Goal: Find specific page/section: Find specific page/section

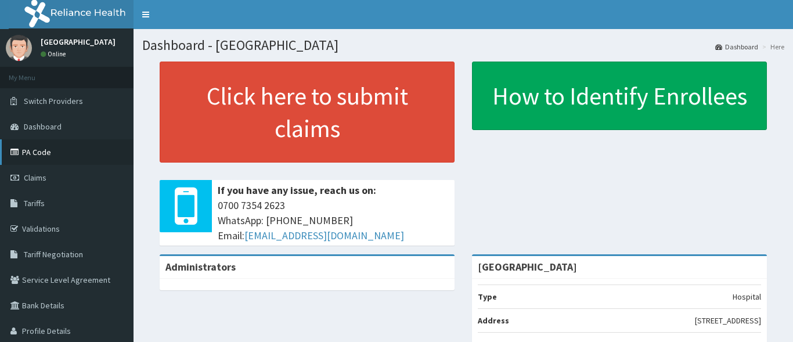
click at [53, 152] on link "PA Code" at bounding box center [67, 152] width 134 height 26
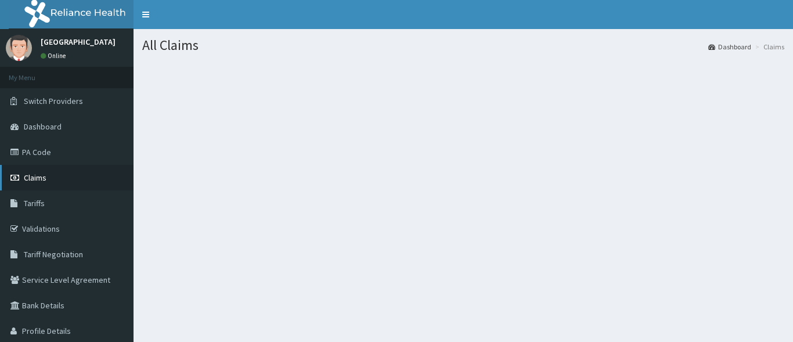
click at [13, 177] on icon at bounding box center [16, 178] width 12 height 8
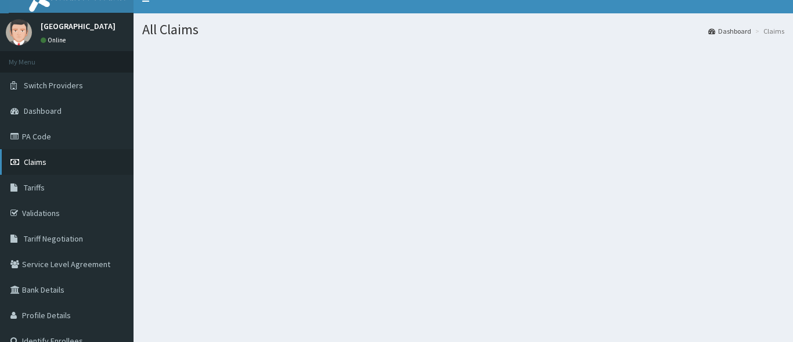
scroll to position [17, 0]
